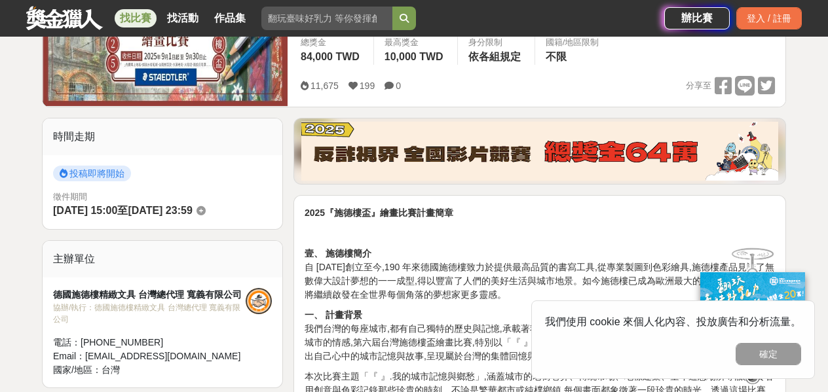
scroll to position [196, 0]
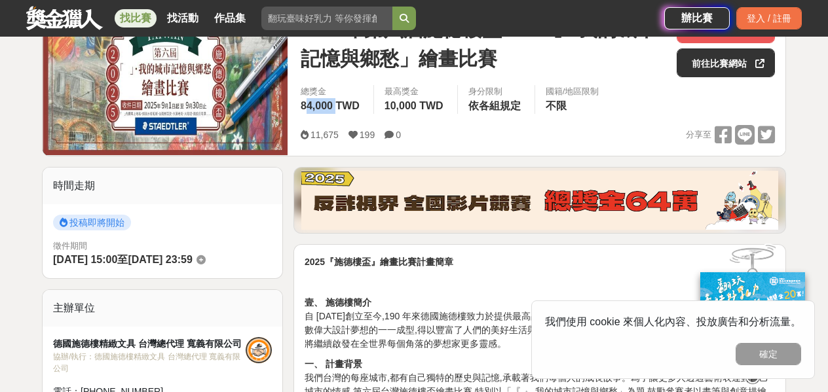
drag, startPoint x: 337, startPoint y: 108, endPoint x: 307, endPoint y: 107, distance: 30.1
click at [307, 107] on span "84,000 TWD" at bounding box center [330, 105] width 59 height 11
click at [312, 102] on span "84,000 TWD" at bounding box center [330, 105] width 59 height 11
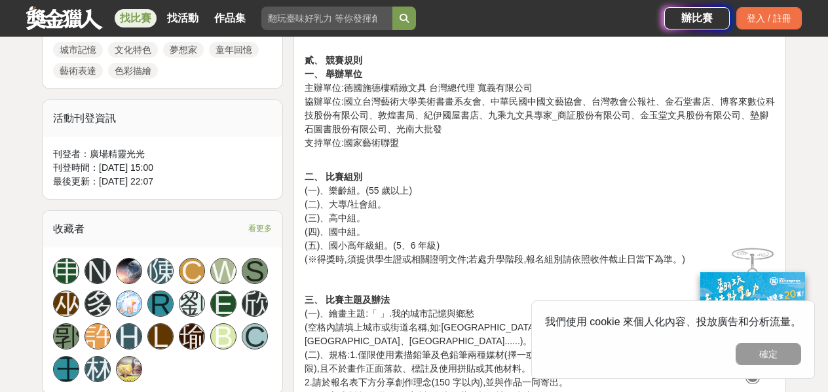
scroll to position [786, 0]
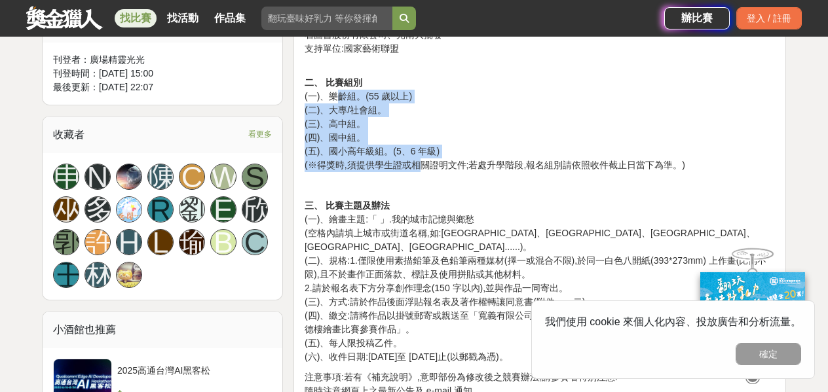
drag, startPoint x: 343, startPoint y: 99, endPoint x: 432, endPoint y: 187, distance: 125.5
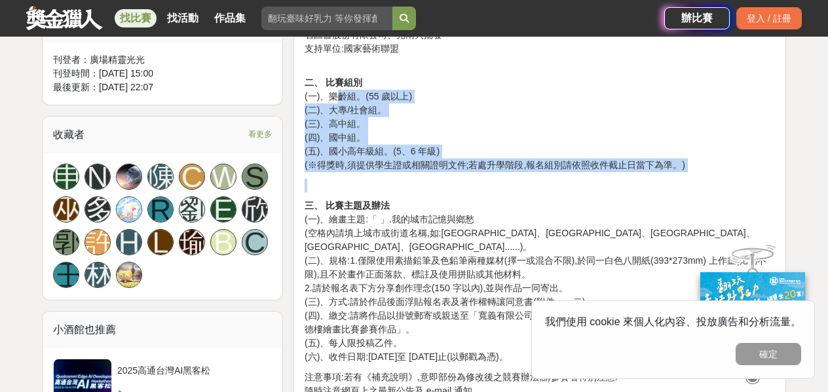
click at [432, 188] on p at bounding box center [540, 186] width 470 height 14
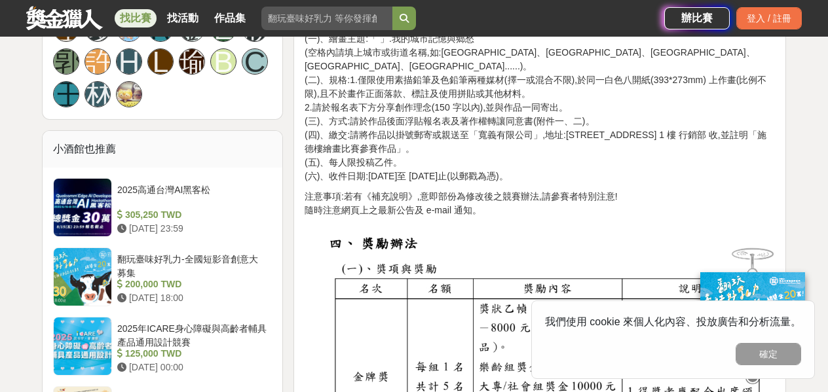
scroll to position [982, 0]
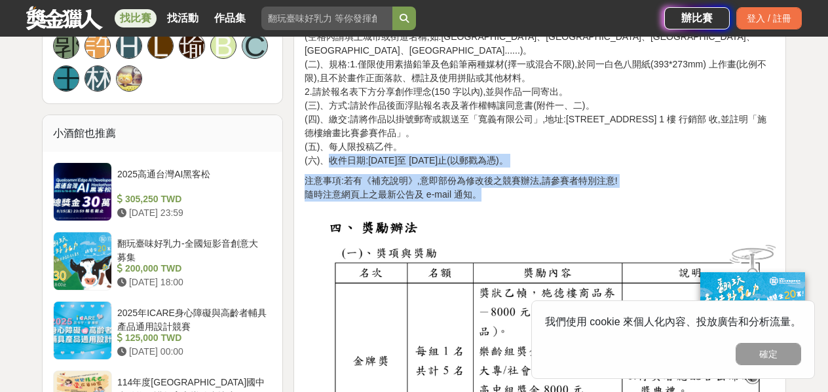
drag, startPoint x: 561, startPoint y: 179, endPoint x: 639, endPoint y: 181, distance: 78.6
click at [330, 143] on div "2025『施德樓盃』繪畫比賽計畫簡章 壹、 施德樓簡介 自 [DATE]創立至今,190 年來德國施德樓致力於提供最高品質的書寫工具,從專業製圖到色彩繪具,施…" at bounding box center [540, 373] width 470 height 1806
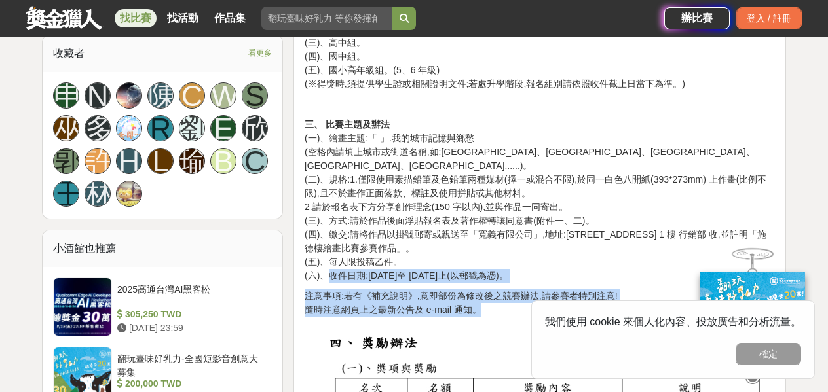
scroll to position [851, 0]
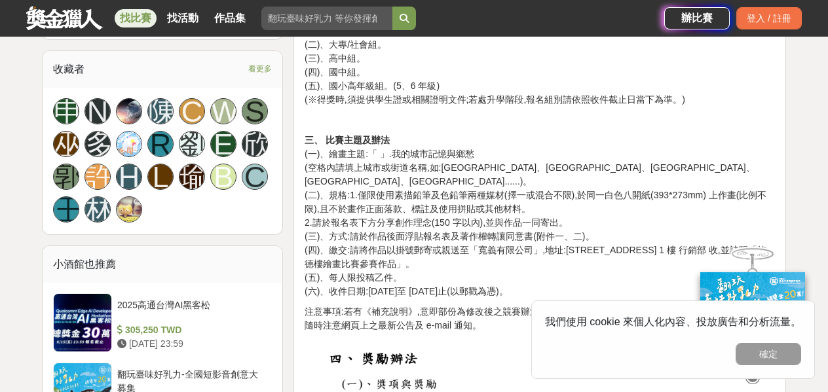
click at [349, 168] on p "三、 比賽主題及辦法 (一)、繪畫主題:「 」.我的城市記憶與鄉愁 (空格內請填上城市或街道名稱,如:[GEOGRAPHIC_DATA]、[GEOGRAPHI…" at bounding box center [540, 216] width 470 height 165
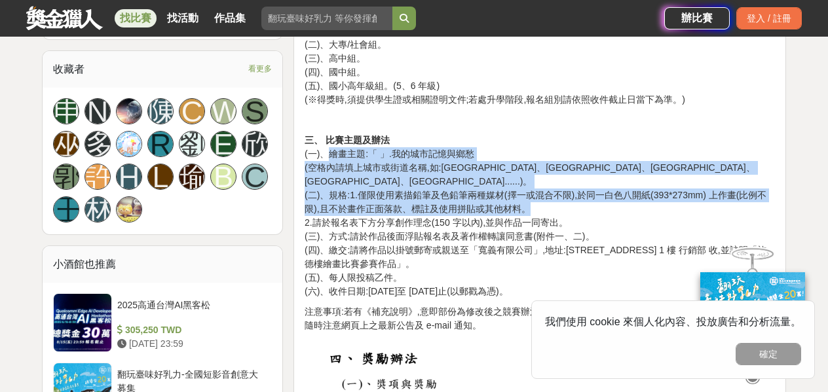
drag, startPoint x: 326, startPoint y: 151, endPoint x: 600, endPoint y: 193, distance: 276.9
click at [600, 193] on p "三、 比賽主題及辦法 (一)、繪畫主題:「 」.我的城市記憶與鄉愁 (空格內請填上城市或街道名稱,如:[GEOGRAPHIC_DATA]、[GEOGRAPHI…" at bounding box center [540, 216] width 470 height 165
click at [604, 191] on p "三、 比賽主題及辦法 (一)、繪畫主題:「 」.我的城市記憶與鄉愁 (空格內請填上城市或街道名稱,如:[GEOGRAPHIC_DATA]、[GEOGRAPHI…" at bounding box center [540, 216] width 470 height 165
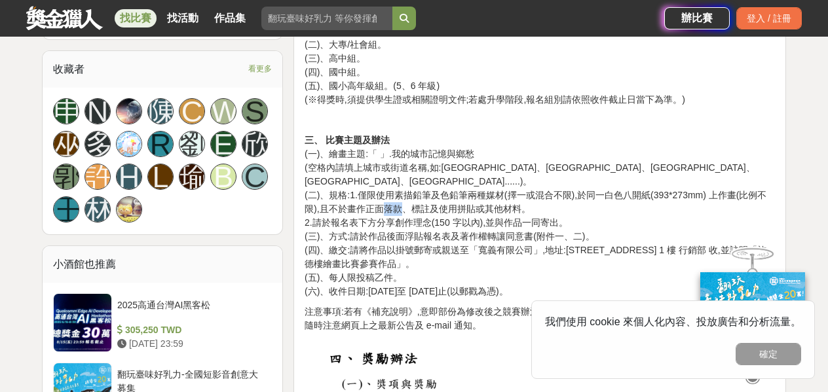
drag, startPoint x: 398, startPoint y: 196, endPoint x: 386, endPoint y: 193, distance: 12.7
click at [386, 193] on p "三、 比賽主題及辦法 (一)、繪畫主題:「 」.我的城市記憶與鄉愁 (空格內請填上城市或街道名稱,如:[GEOGRAPHIC_DATA]、[GEOGRAPHI…" at bounding box center [540, 216] width 470 height 165
drag, startPoint x: 460, startPoint y: 195, endPoint x: 499, endPoint y: 195, distance: 39.3
click at [498, 195] on p "三、 比賽主題及辦法 (一)、繪畫主題:「 」.我的城市記憶與鄉愁 (空格內請填上城市或街道名稱,如:[GEOGRAPHIC_DATA]、[GEOGRAPHI…" at bounding box center [540, 216] width 470 height 165
click at [499, 195] on p "三、 比賽主題及辦法 (一)、繪畫主題:「 」.我的城市記憶與鄉愁 (空格內請填上城市或街道名稱,如:[GEOGRAPHIC_DATA]、[GEOGRAPHI…" at bounding box center [540, 216] width 470 height 165
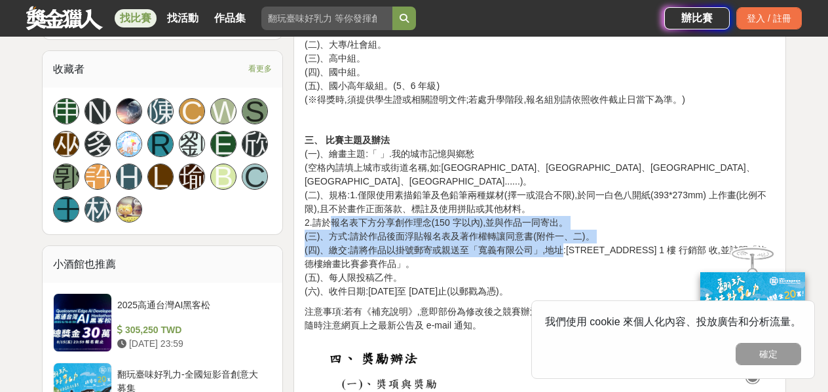
drag, startPoint x: 335, startPoint y: 204, endPoint x: 564, endPoint y: 235, distance: 230.7
click at [564, 235] on p "三、 比賽主題及辦法 (一)、繪畫主題:「 」.我的城市記憶與鄉愁 (空格內請填上城市或街道名稱,如:[GEOGRAPHIC_DATA]、[GEOGRAPHI…" at bounding box center [540, 216] width 470 height 165
click at [574, 207] on p "三、 比賽主題及辦法 (一)、繪畫主題:「 」.我的城市記憶與鄉愁 (空格內請填上城市或街道名稱,如:[GEOGRAPHIC_DATA]、[GEOGRAPHI…" at bounding box center [540, 216] width 470 height 165
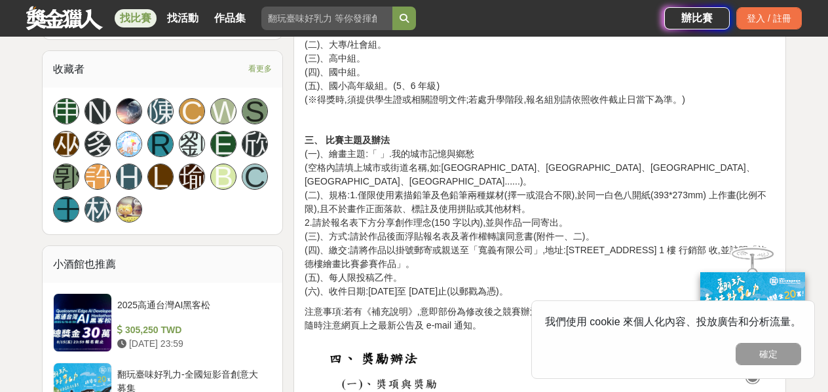
scroll to position [917, 0]
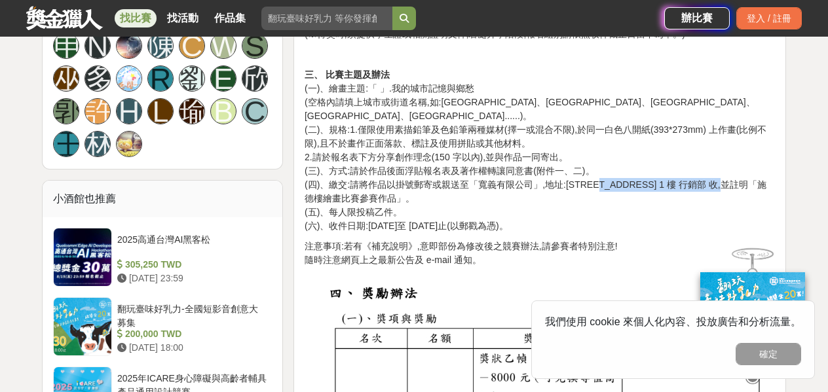
drag, startPoint x: 598, startPoint y: 170, endPoint x: 743, endPoint y: 171, distance: 144.7
click at [743, 171] on p "三、 比賽主題及辦法 (一)、繪畫主題:「 」.我的城市記憶與鄉愁 (空格內請填上城市或街道名稱,如:[GEOGRAPHIC_DATA]、[GEOGRAPHI…" at bounding box center [540, 150] width 470 height 165
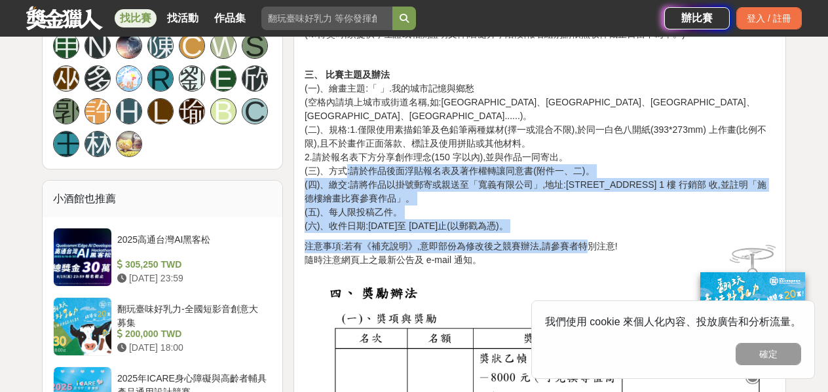
drag, startPoint x: 350, startPoint y: 160, endPoint x: 586, endPoint y: 233, distance: 246.9
click at [606, 185] on p "三、 比賽主題及辦法 (一)、繪畫主題:「 」.我的城市記憶與鄉愁 (空格內請填上城市或街道名稱,如:[GEOGRAPHIC_DATA]、[GEOGRAPHI…" at bounding box center [540, 150] width 470 height 165
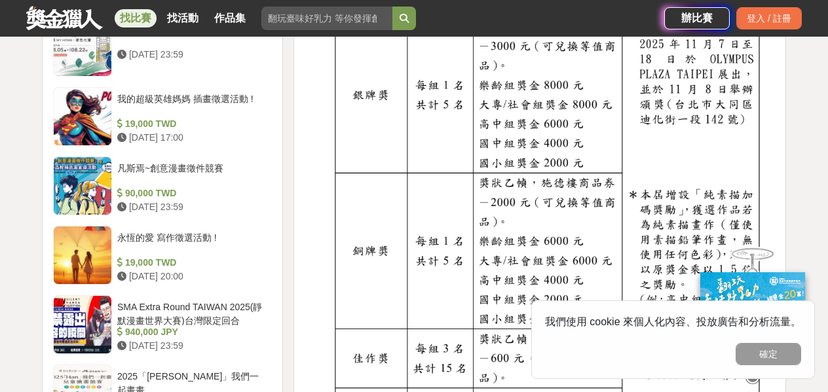
scroll to position [1441, 0]
